Goal: Information Seeking & Learning: Learn about a topic

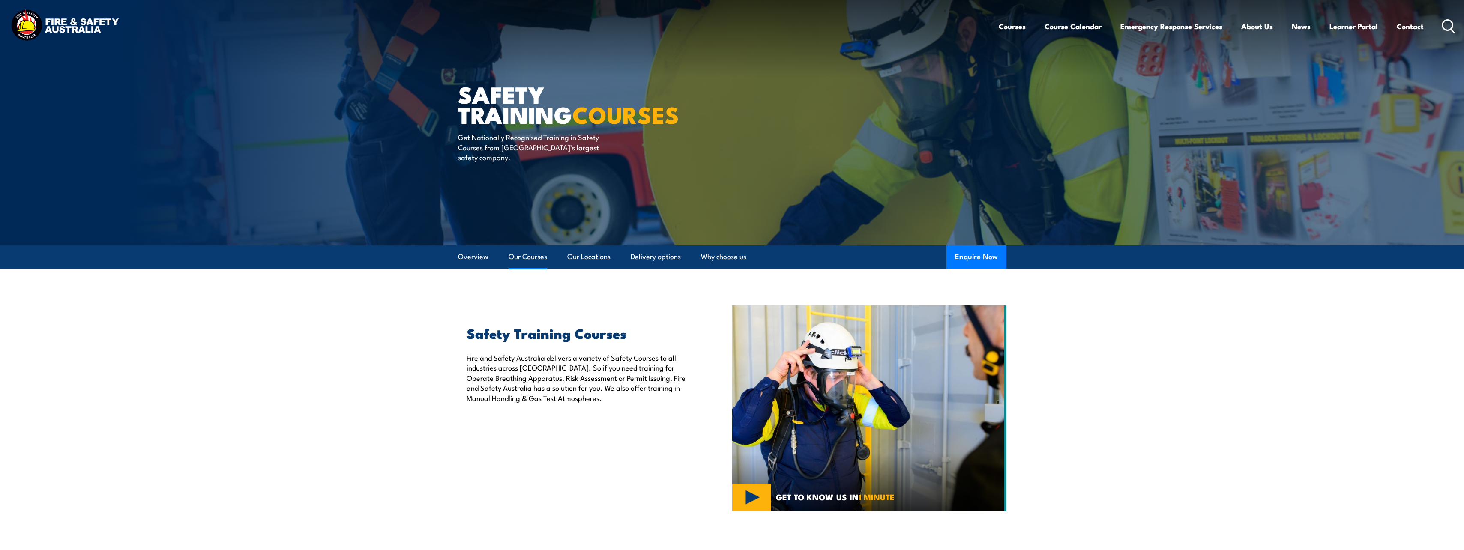
click at [519, 256] on link "Our Courses" at bounding box center [528, 257] width 39 height 23
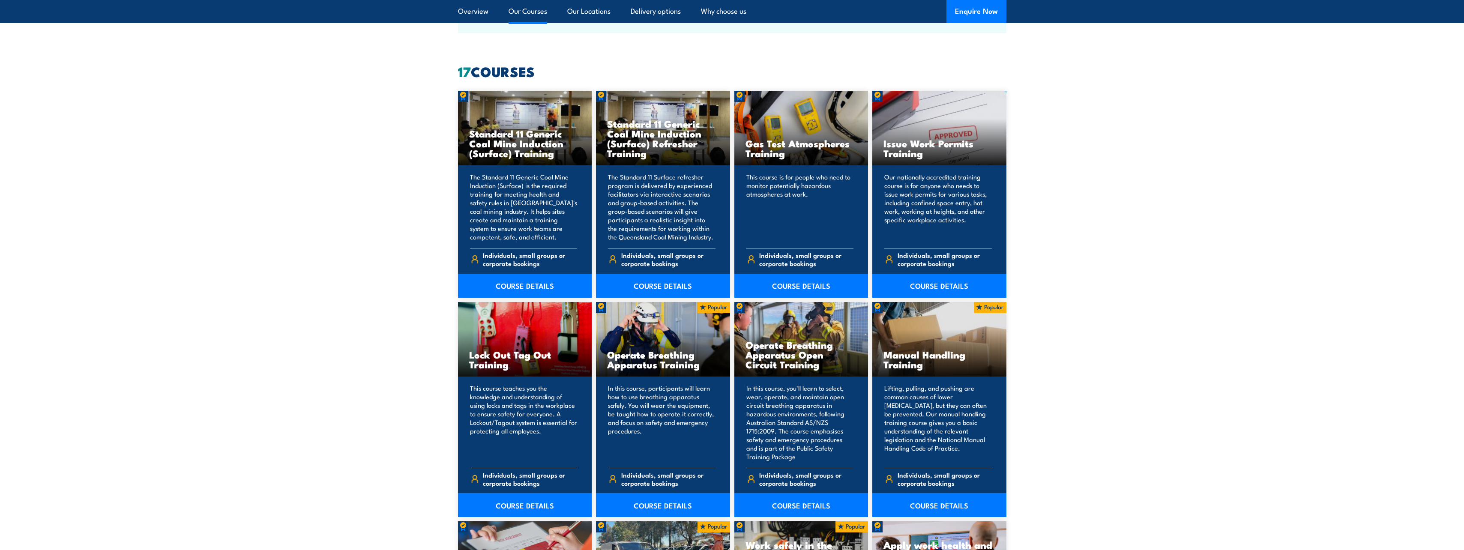
scroll to position [650, 0]
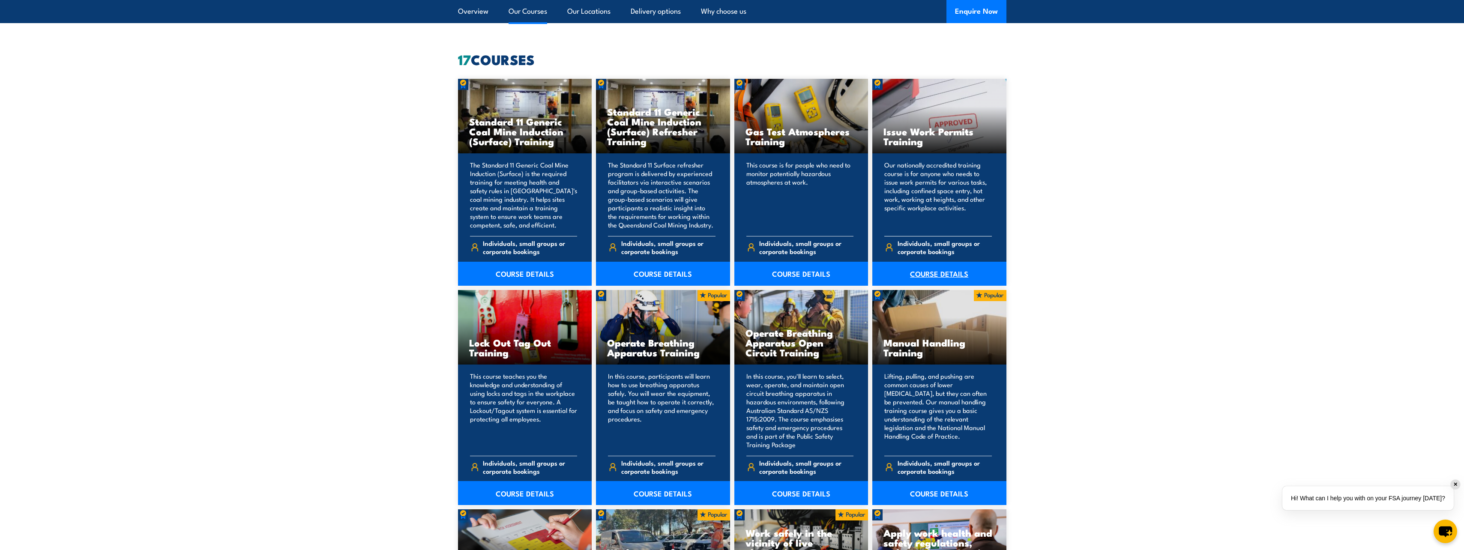
click at [915, 274] on link "COURSE DETAILS" at bounding box center [939, 274] width 134 height 24
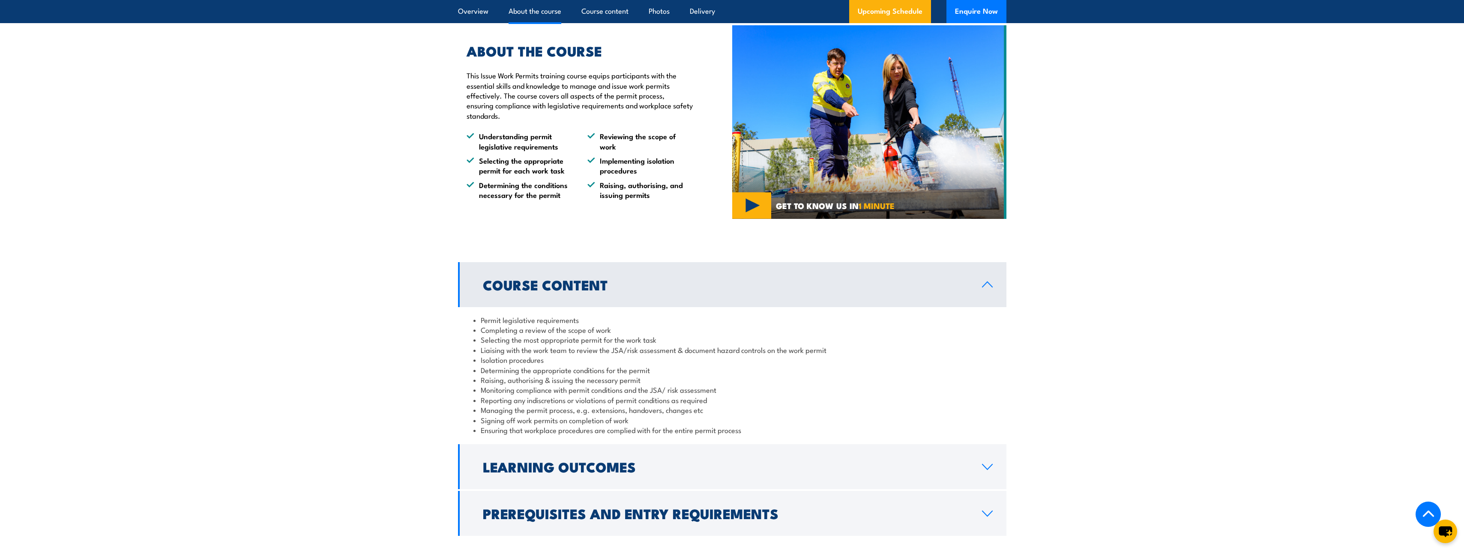
scroll to position [557, 0]
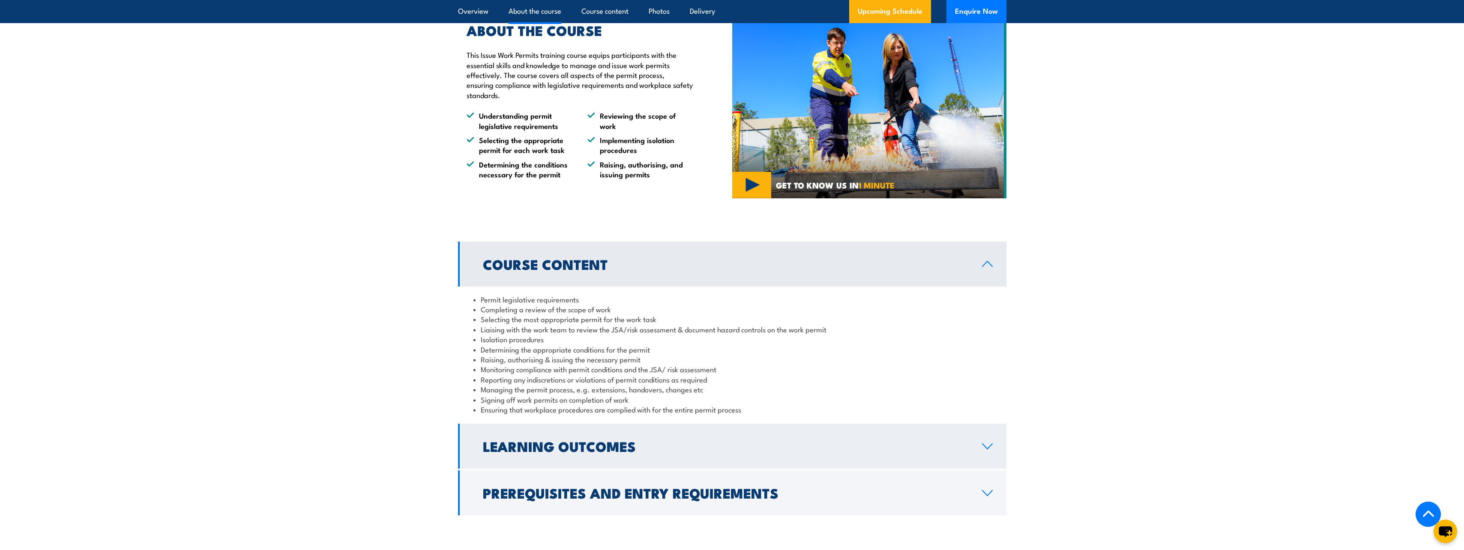
click at [521, 447] on h2 "Learning Outcomes" at bounding box center [725, 446] width 485 height 12
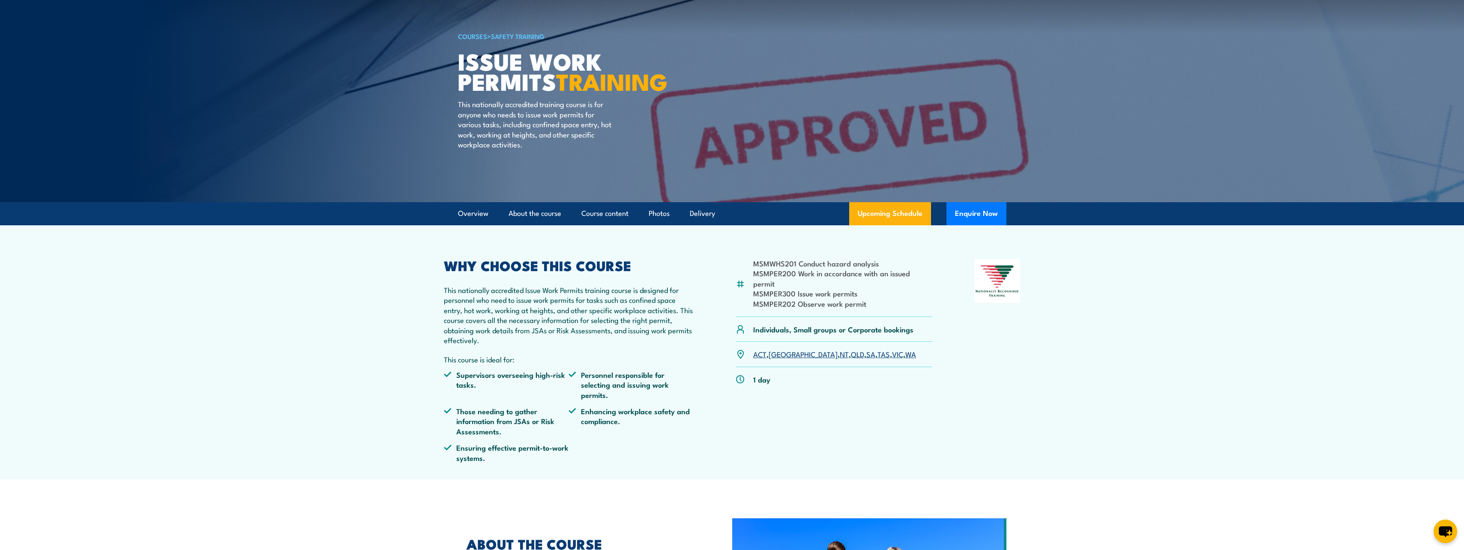
scroll to position [43, 0]
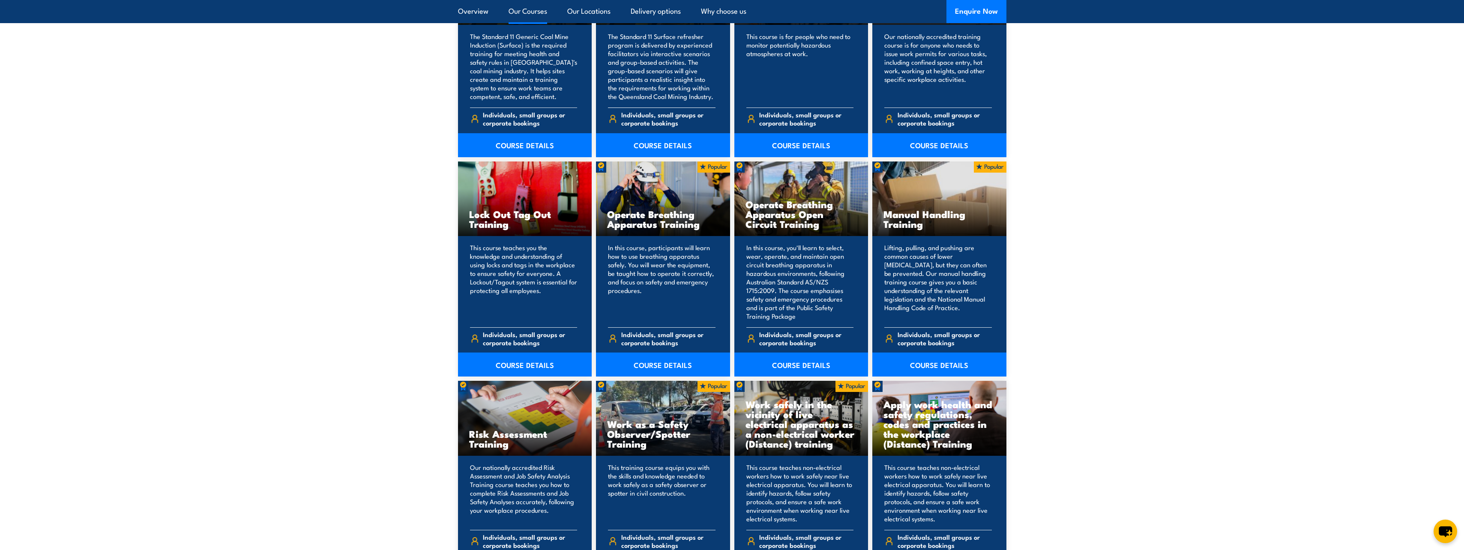
scroll to position [564, 0]
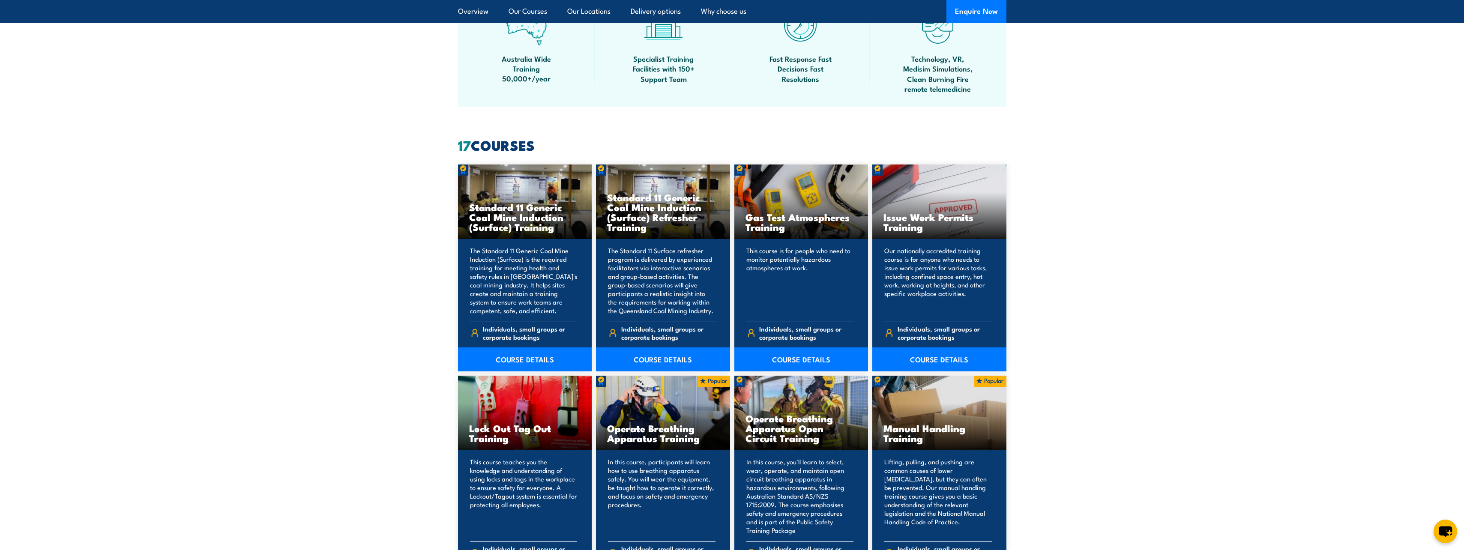
click at [779, 359] on link "COURSE DETAILS" at bounding box center [801, 360] width 134 height 24
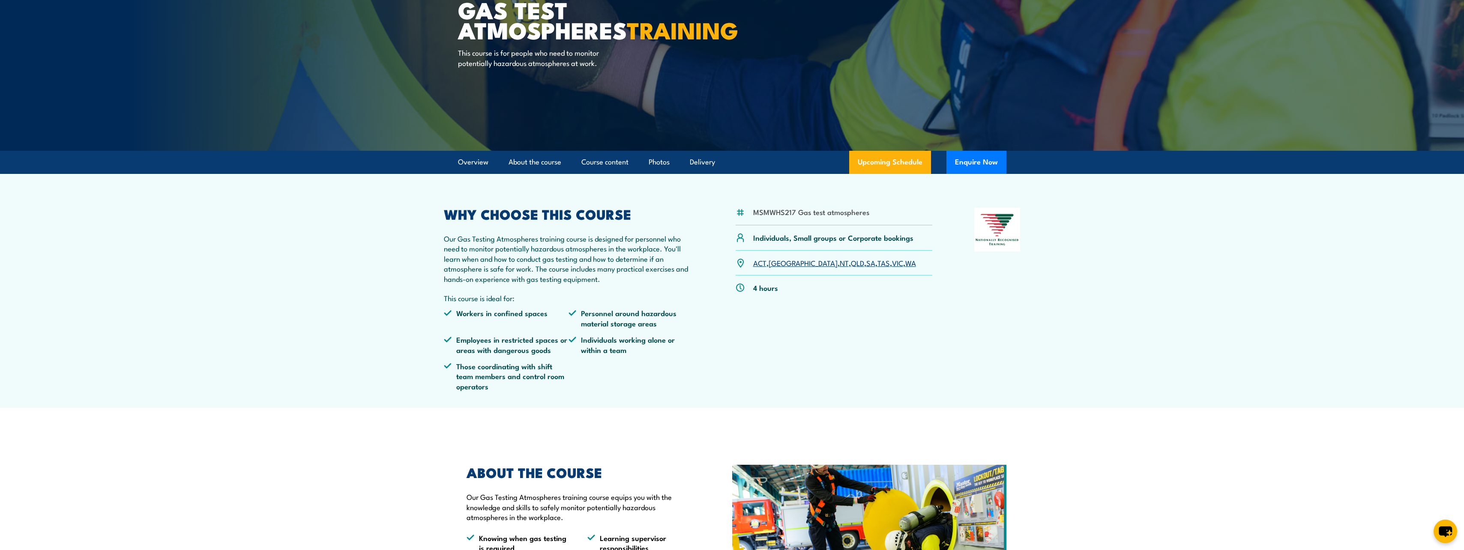
scroll to position [86, 0]
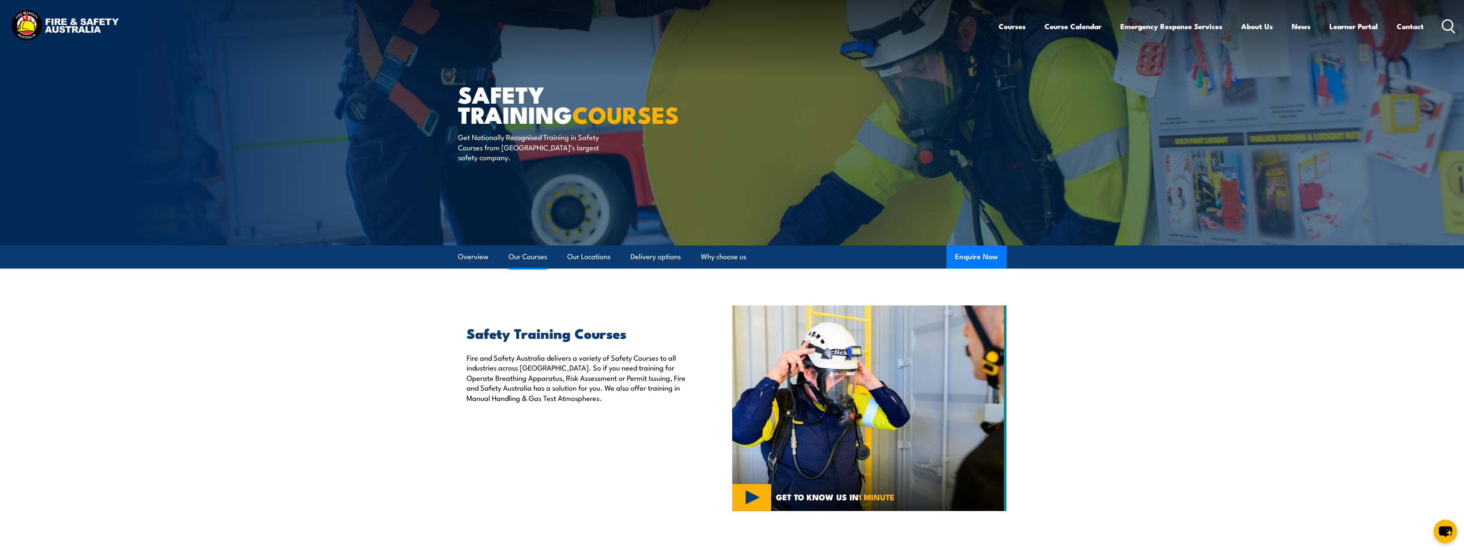
click at [523, 257] on link "Our Courses" at bounding box center [528, 257] width 39 height 23
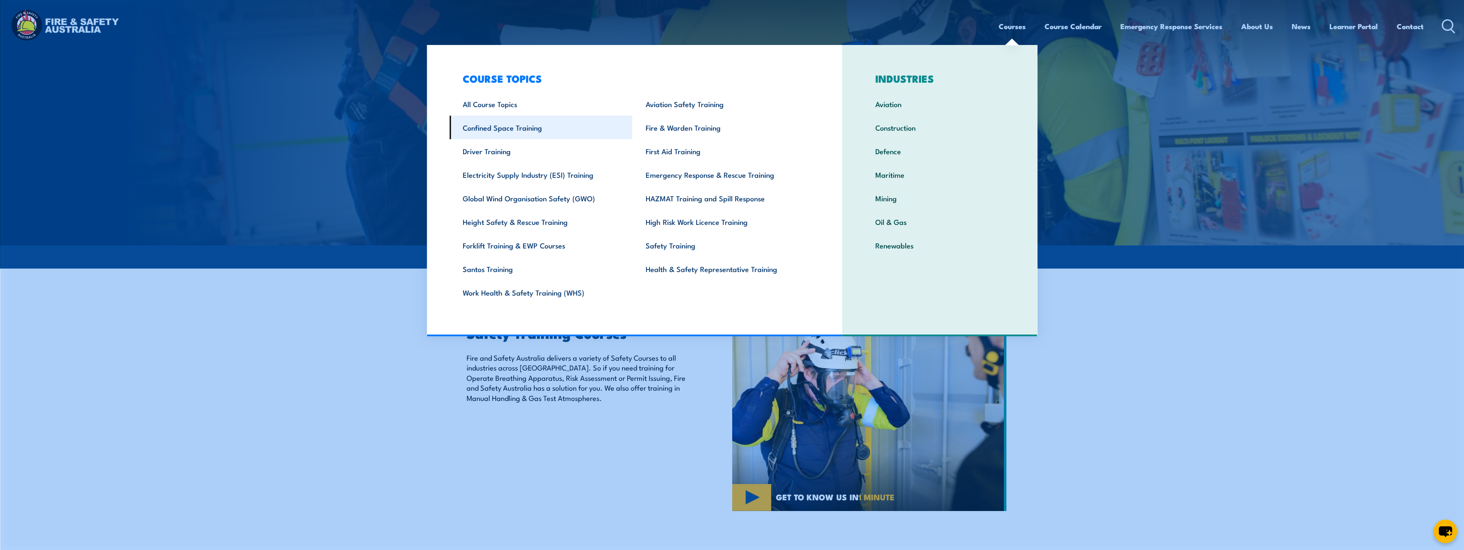
click at [478, 127] on link "Confined Space Training" at bounding box center [540, 128] width 183 height 24
